Goal: Task Accomplishment & Management: Manage account settings

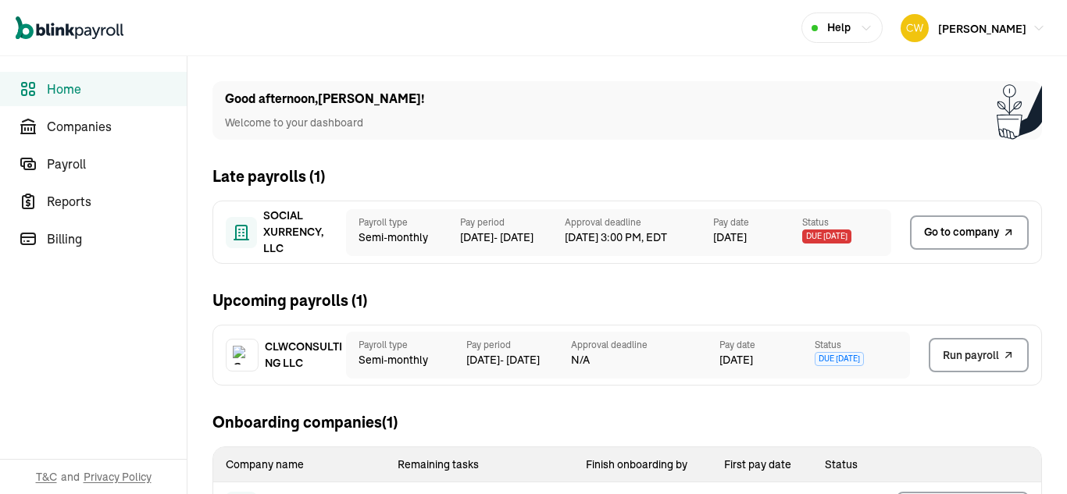
click at [978, 233] on span "Go to company" at bounding box center [961, 232] width 75 height 16
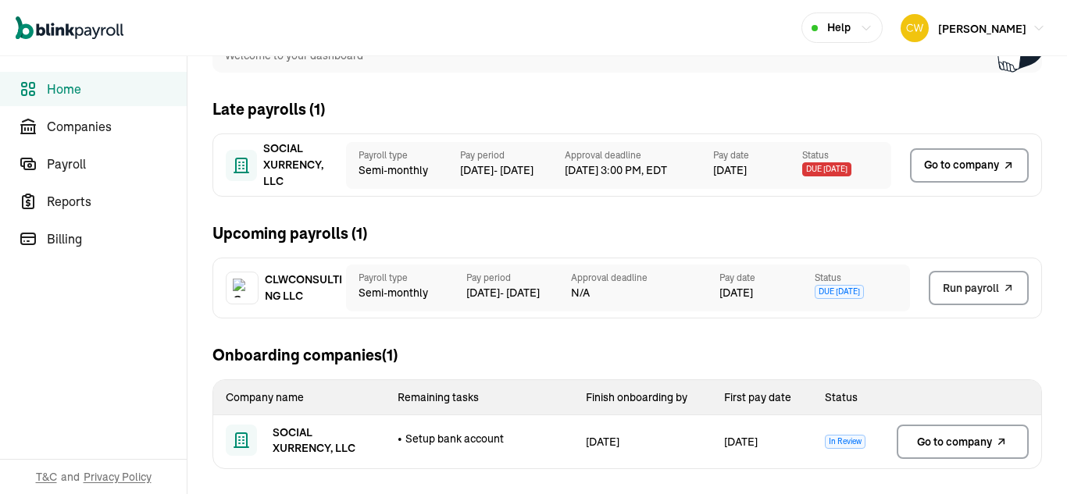
click at [736, 176] on div "1 Oct" at bounding box center [757, 170] width 89 height 16
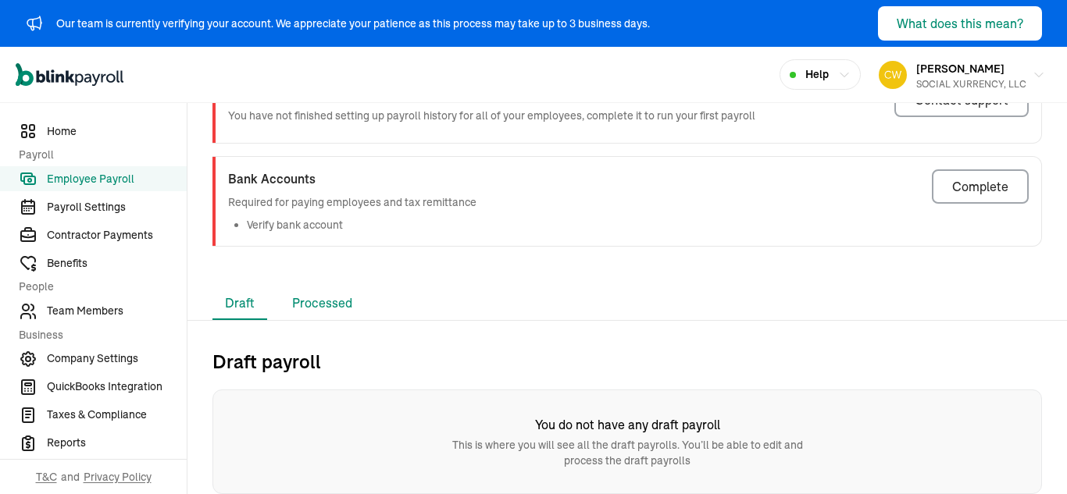
click at [332, 305] on li "Processed" at bounding box center [322, 303] width 85 height 33
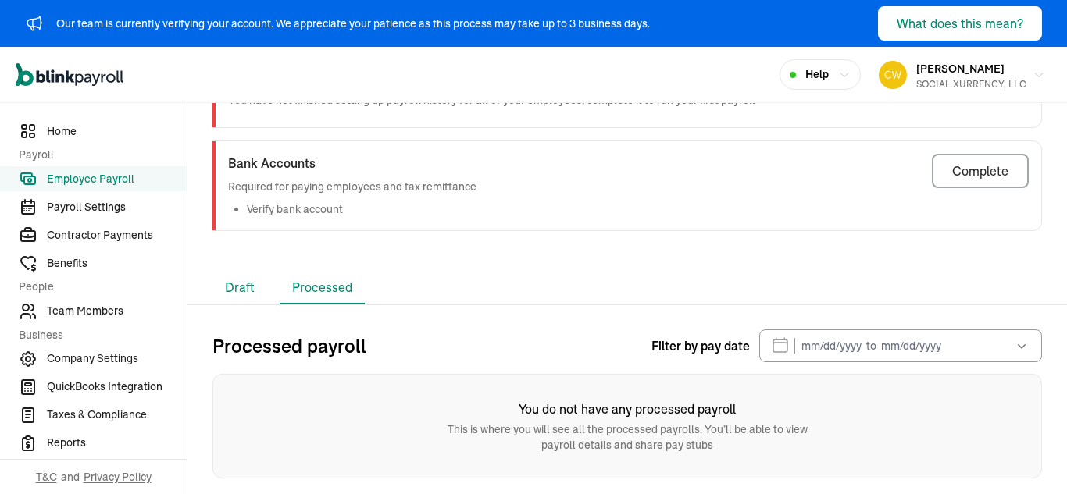
click at [226, 283] on li "Draft" at bounding box center [239, 288] width 55 height 33
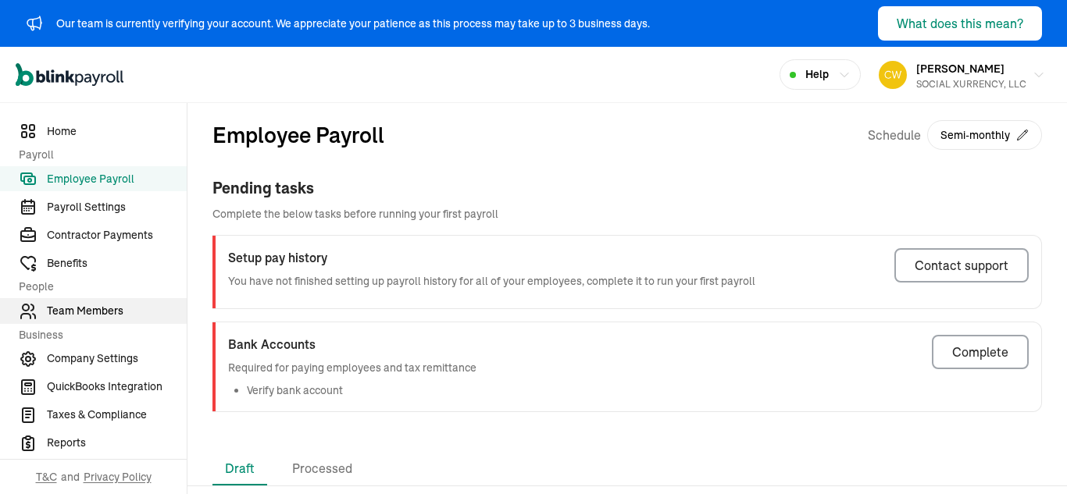
click at [90, 316] on span "Team Members" at bounding box center [117, 311] width 140 height 16
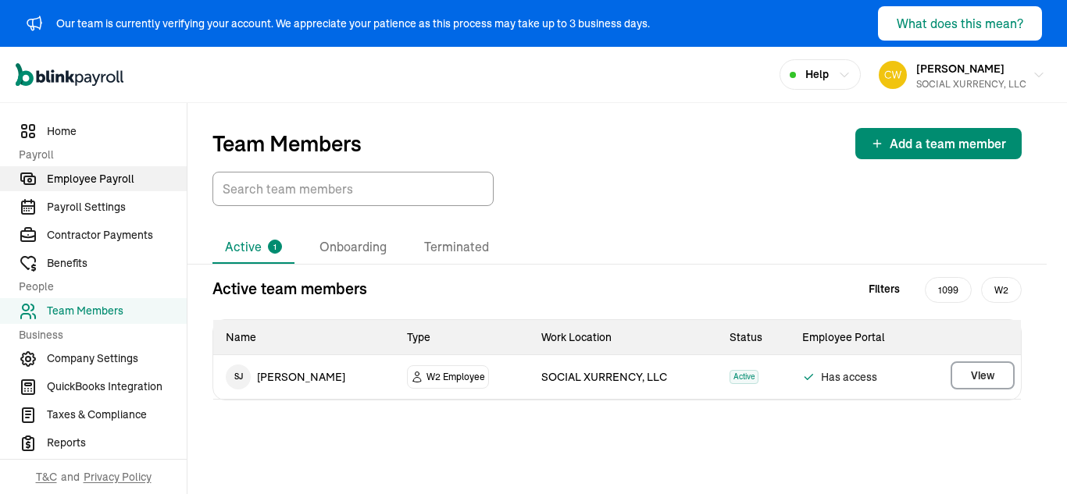
click at [102, 175] on span "Employee Payroll" at bounding box center [117, 179] width 140 height 16
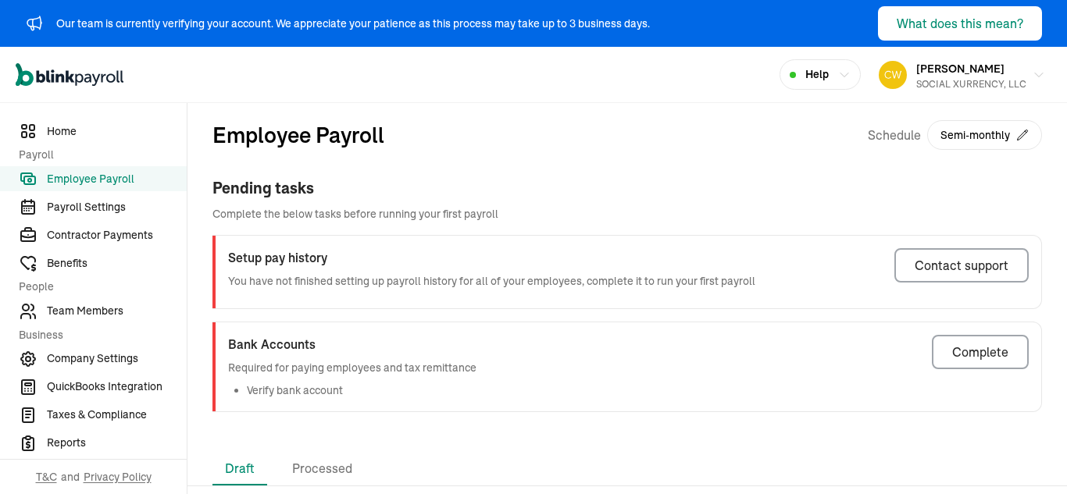
click at [109, 176] on span "Employee Payroll" at bounding box center [117, 179] width 140 height 16
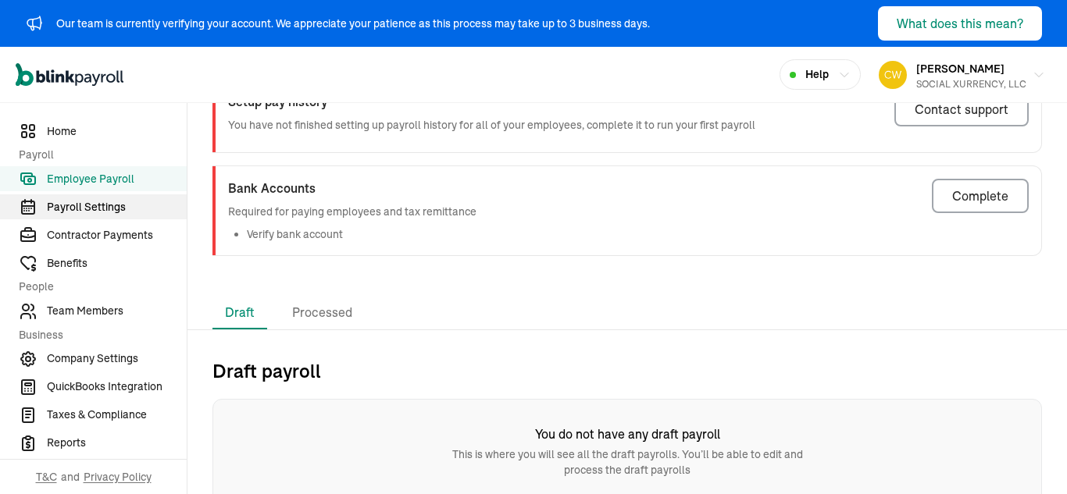
click at [82, 209] on span "Payroll Settings" at bounding box center [117, 207] width 140 height 16
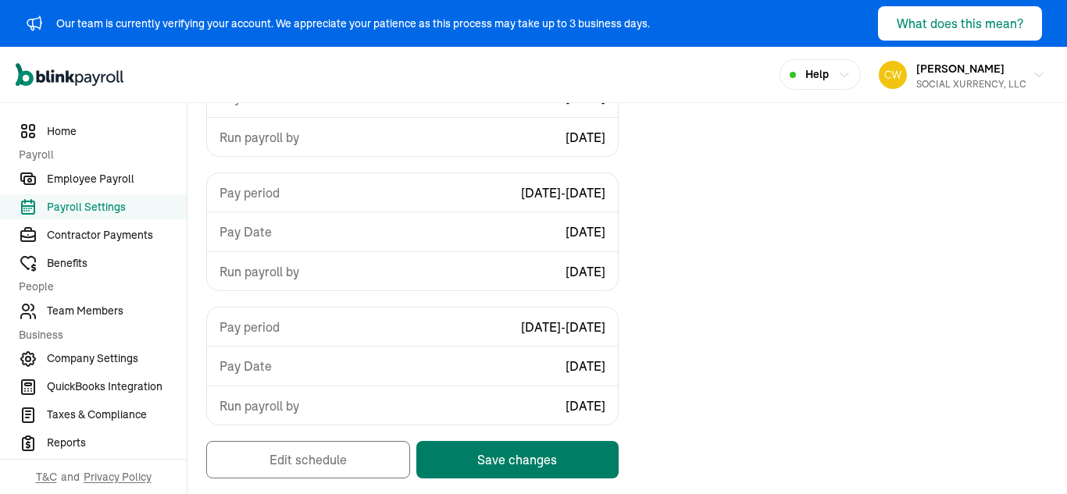
click at [495, 461] on button "Save changes" at bounding box center [517, 459] width 202 height 37
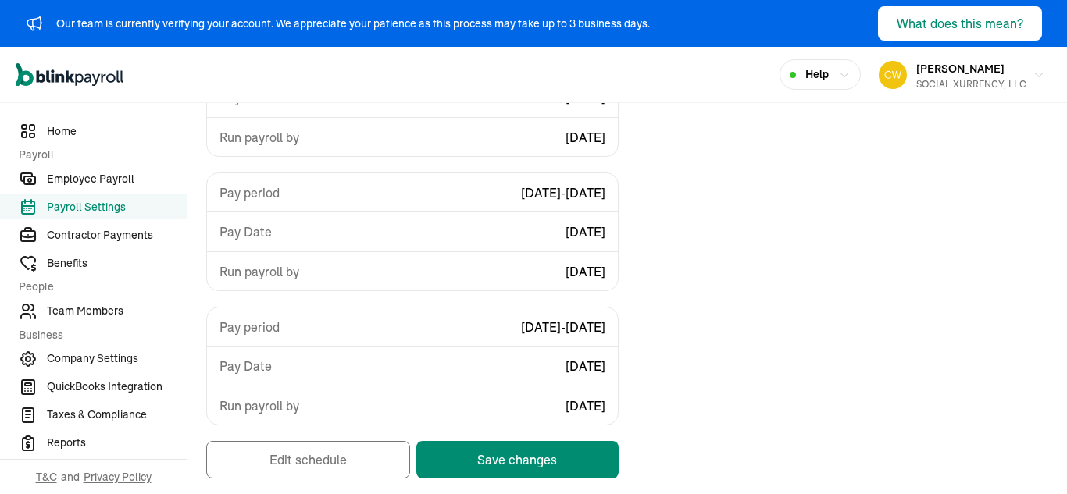
click at [95, 209] on span "Payroll Settings" at bounding box center [117, 207] width 140 height 16
click at [109, 164] on nav "Home Payroll Employee Payroll Payroll Settings Contractor Payments Benefits Peo…" at bounding box center [93, 298] width 187 height 391
click at [95, 180] on span "Employee Payroll" at bounding box center [117, 179] width 140 height 16
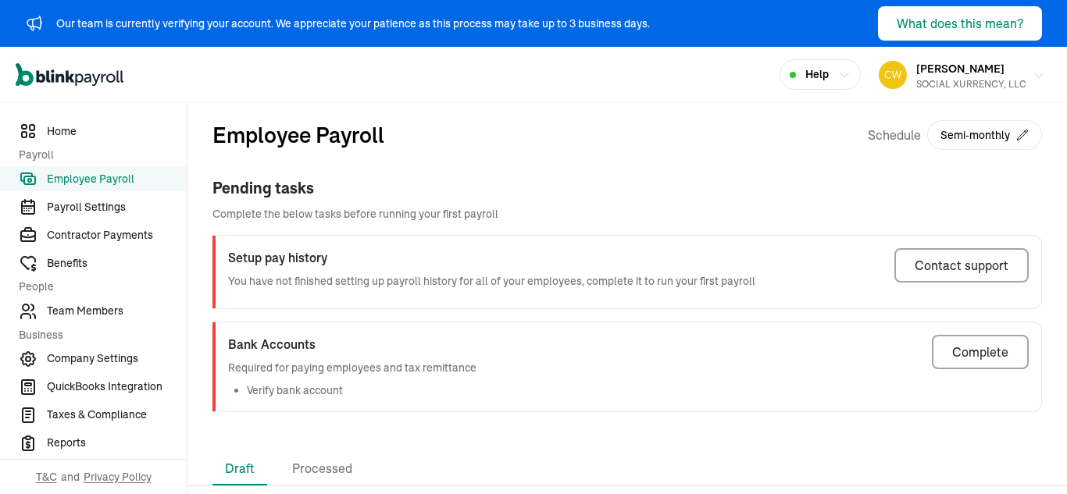
click at [957, 72] on span "[PERSON_NAME]" at bounding box center [960, 69] width 88 height 14
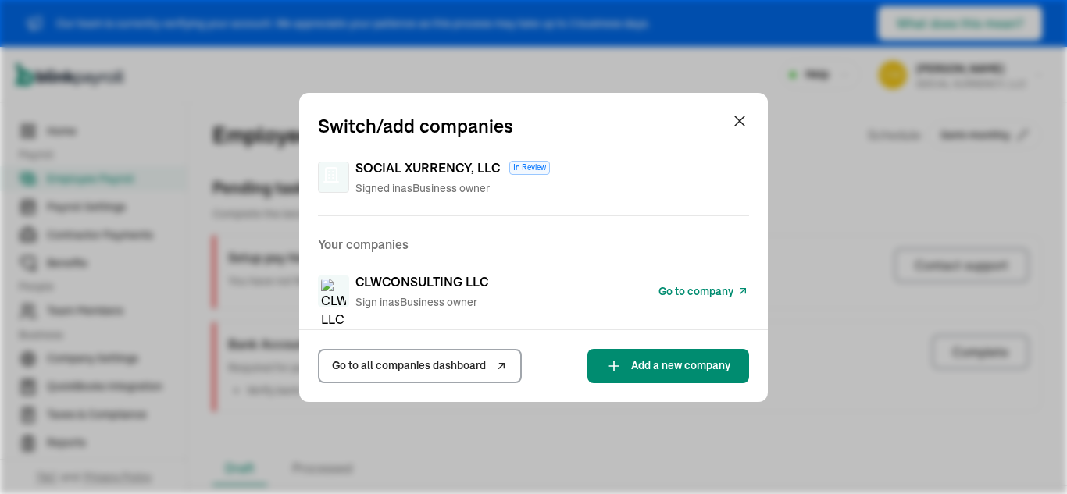
click at [715, 293] on span "Go to company" at bounding box center [695, 291] width 75 height 16
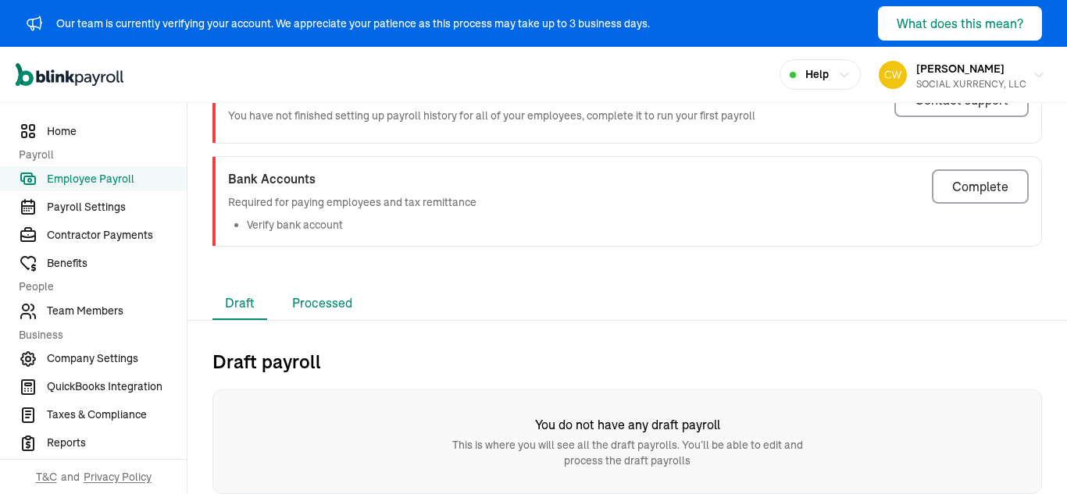
click at [332, 305] on li "Processed" at bounding box center [322, 303] width 85 height 33
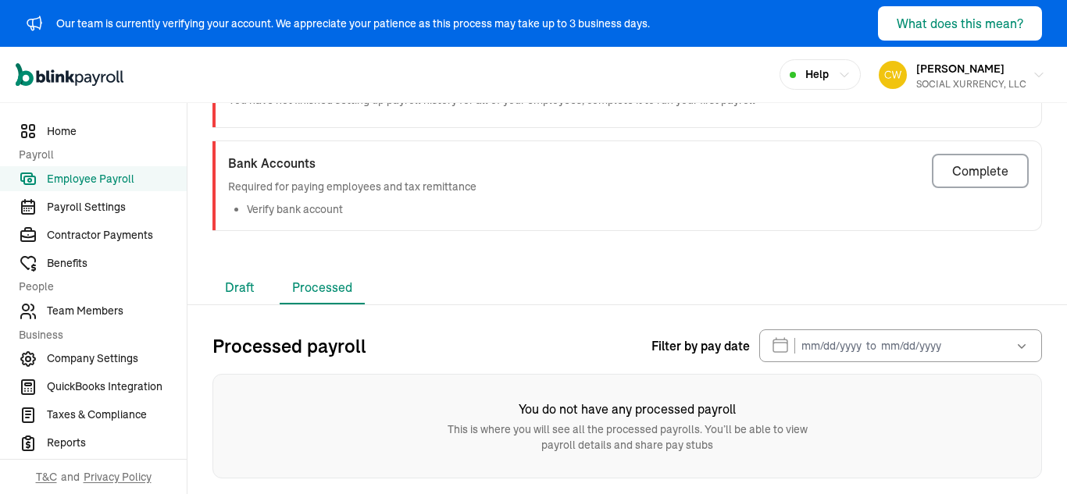
click at [226, 283] on li "Draft" at bounding box center [239, 288] width 55 height 33
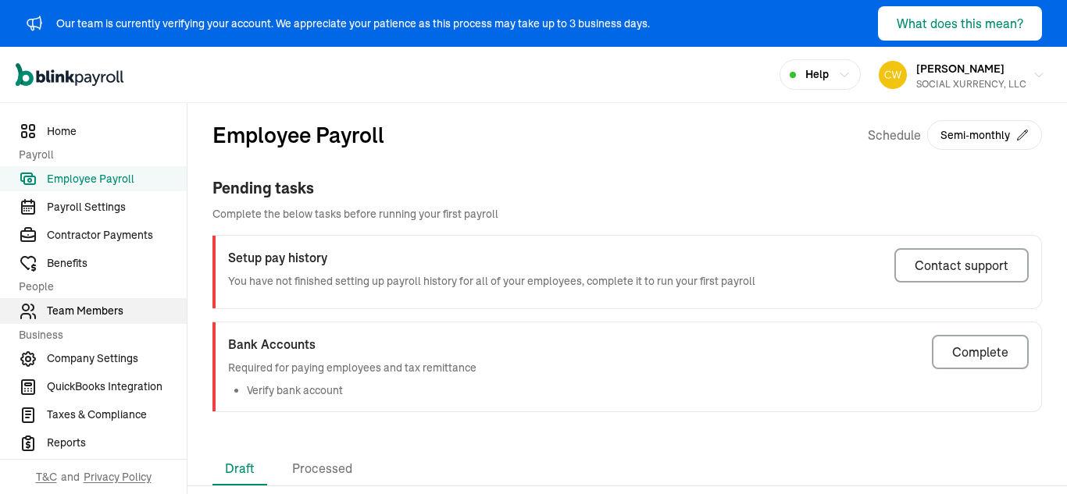
click at [90, 316] on span "Team Members" at bounding box center [117, 311] width 140 height 16
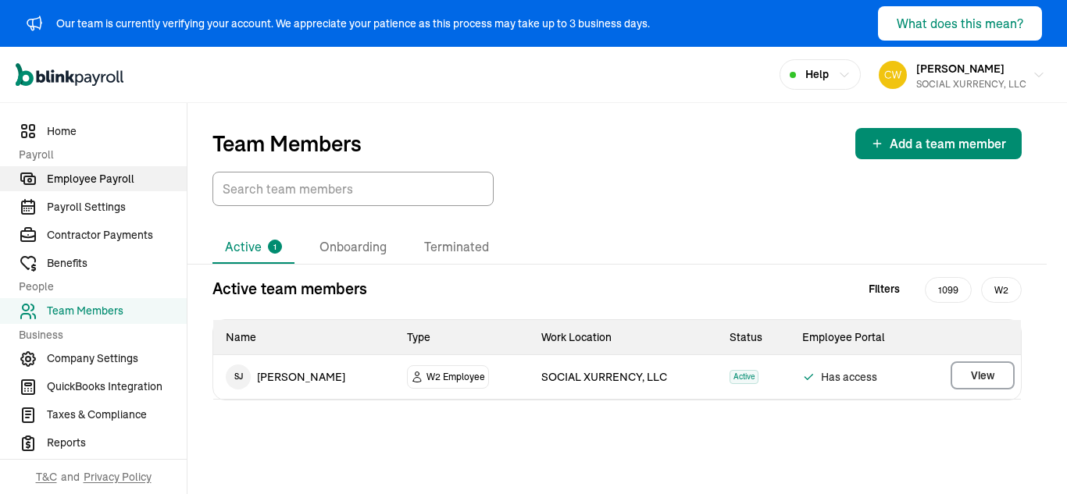
click at [102, 175] on span "Employee Payroll" at bounding box center [117, 179] width 140 height 16
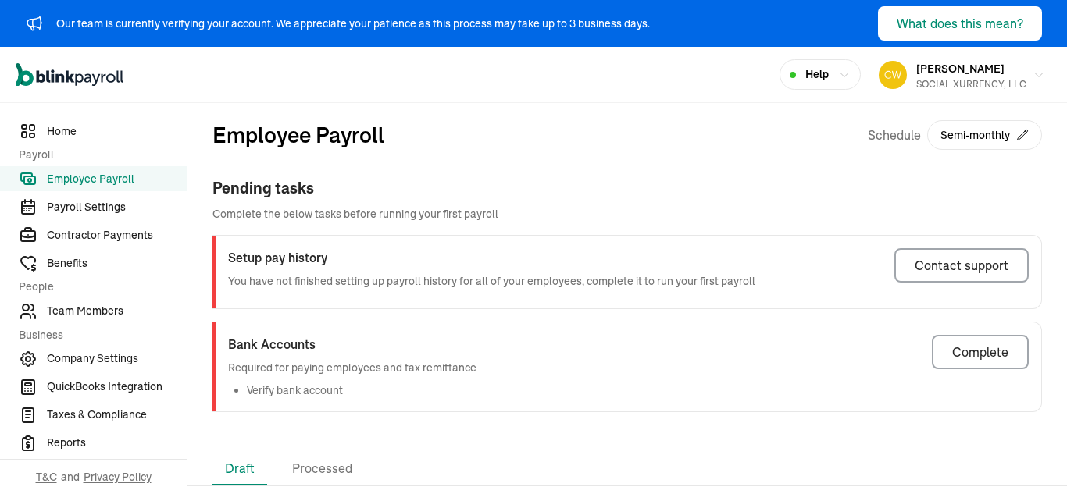
click at [109, 176] on span "Employee Payroll" at bounding box center [117, 179] width 140 height 16
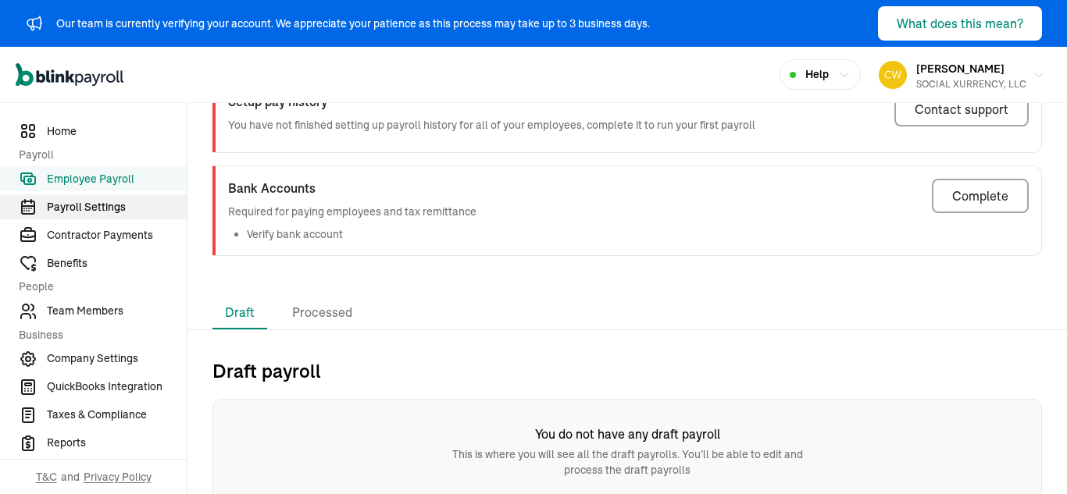
click at [82, 209] on span "Payroll Settings" at bounding box center [117, 207] width 140 height 16
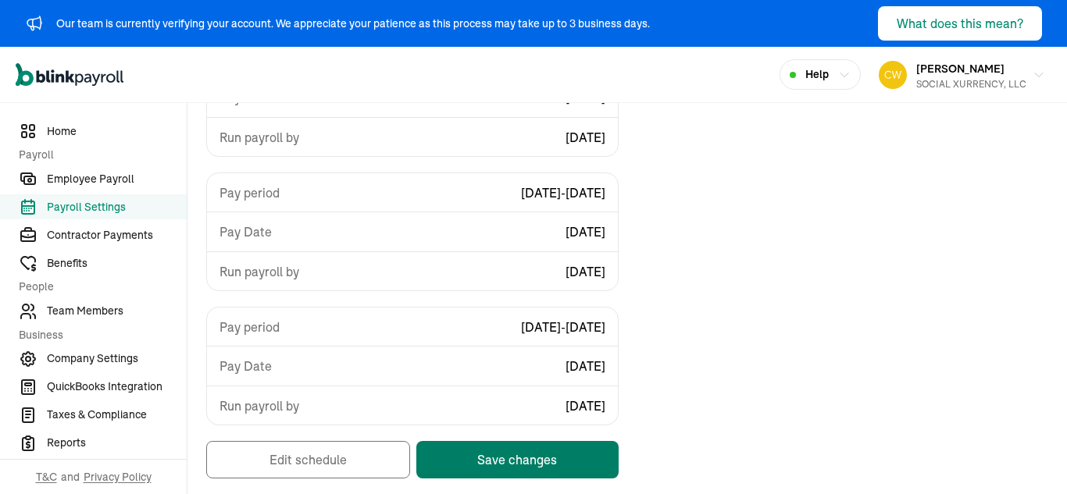
click at [495, 461] on button "Save changes" at bounding box center [517, 459] width 202 height 37
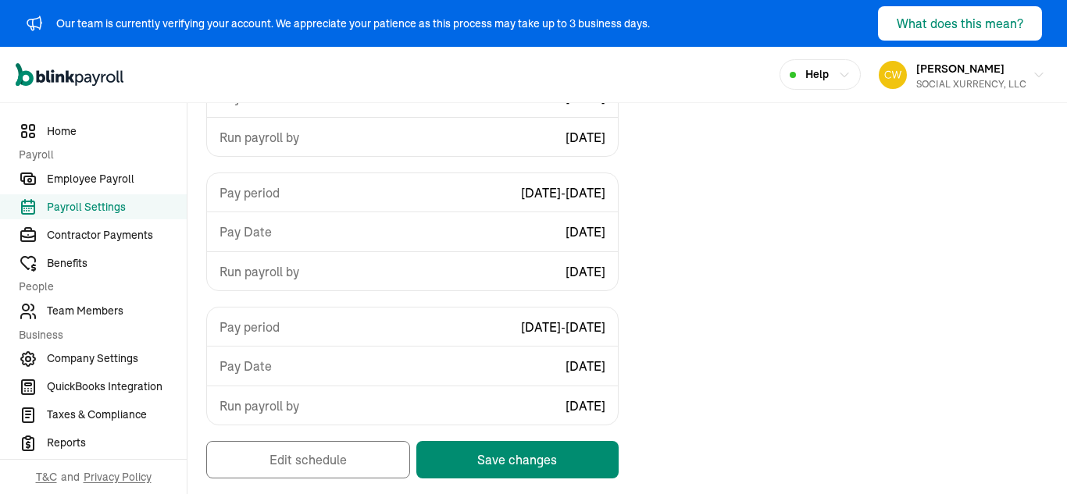
click at [95, 209] on span "Payroll Settings" at bounding box center [117, 207] width 140 height 16
click at [109, 164] on nav "Home Payroll Employee Payroll Payroll Settings Contractor Payments Benefits Peo…" at bounding box center [93, 298] width 187 height 391
click at [95, 180] on span "Employee Payroll" at bounding box center [117, 179] width 140 height 16
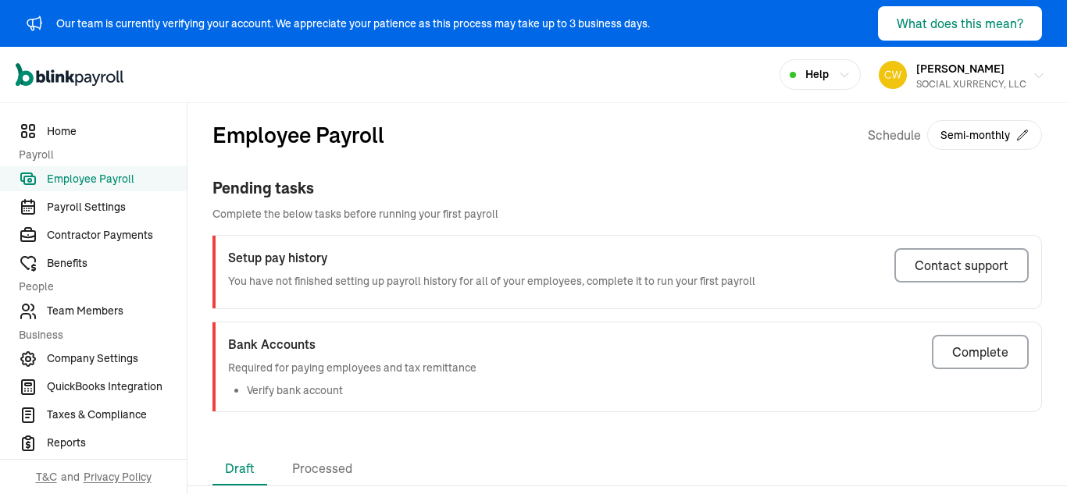
click at [957, 72] on span "[PERSON_NAME]" at bounding box center [960, 69] width 88 height 14
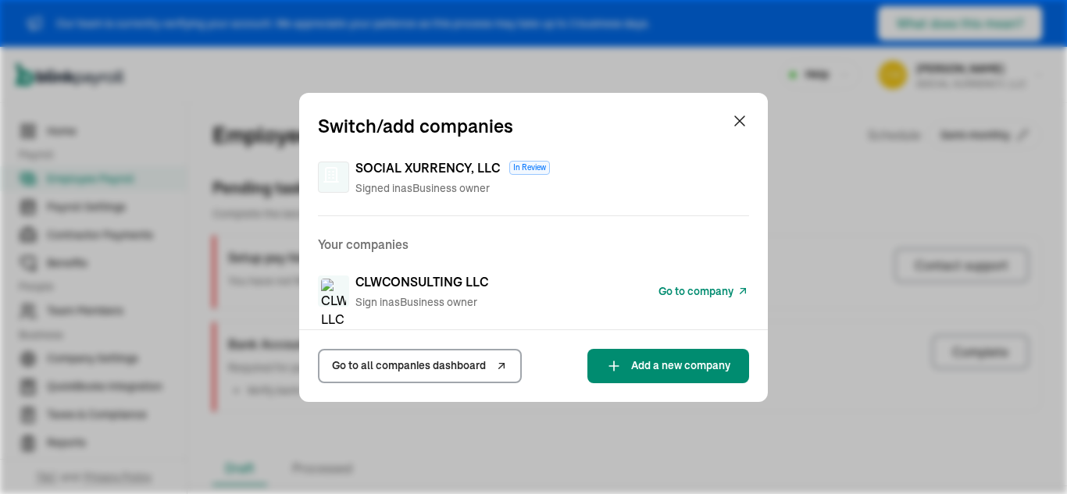
click at [715, 293] on span "Go to company" at bounding box center [695, 291] width 75 height 16
